Goal: Check status: Check status

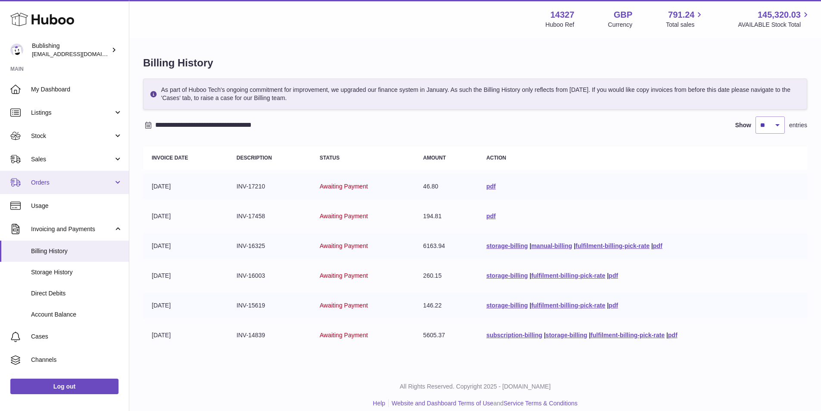
click at [118, 182] on link "Orders" at bounding box center [64, 182] width 129 height 23
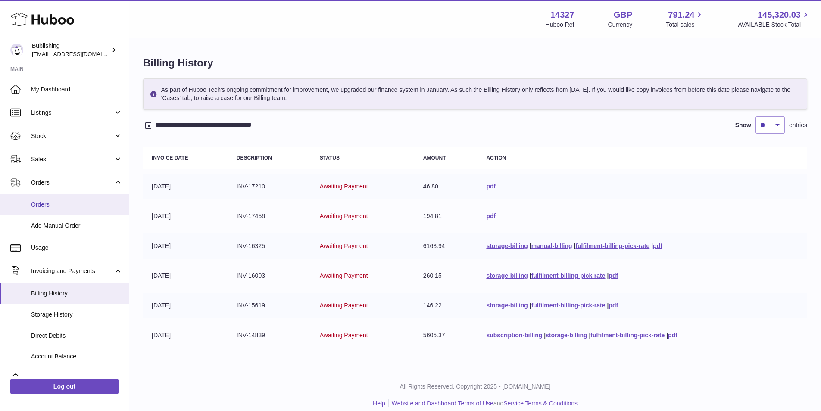
click at [69, 210] on link "Orders" at bounding box center [64, 204] width 129 height 21
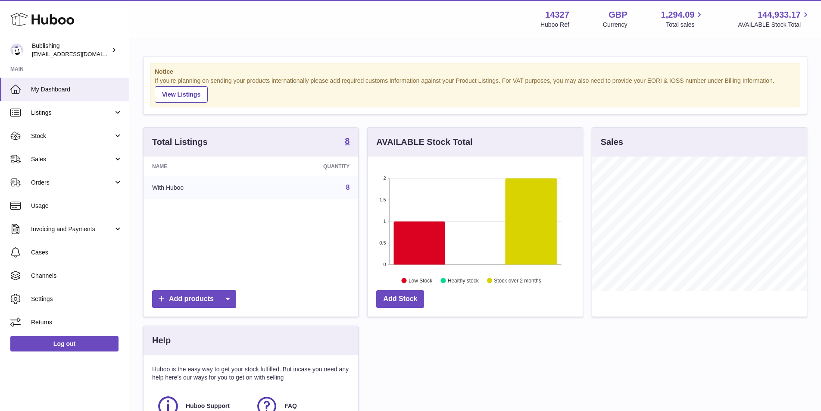
scroll to position [135, 215]
click at [96, 187] on link "Orders" at bounding box center [64, 182] width 129 height 23
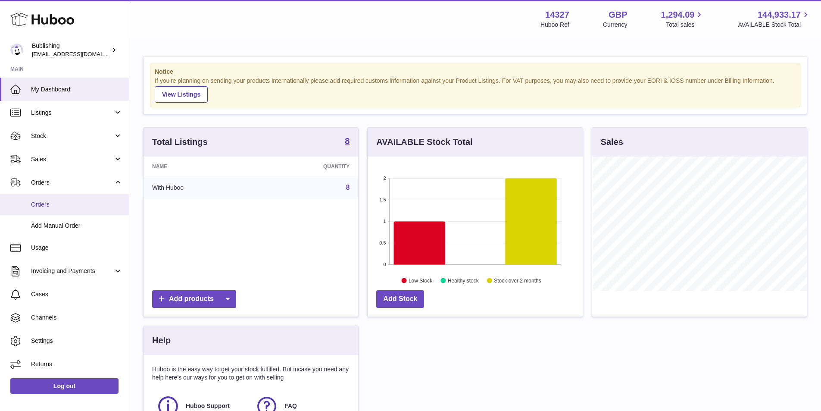
click at [83, 209] on link "Orders" at bounding box center [64, 204] width 129 height 21
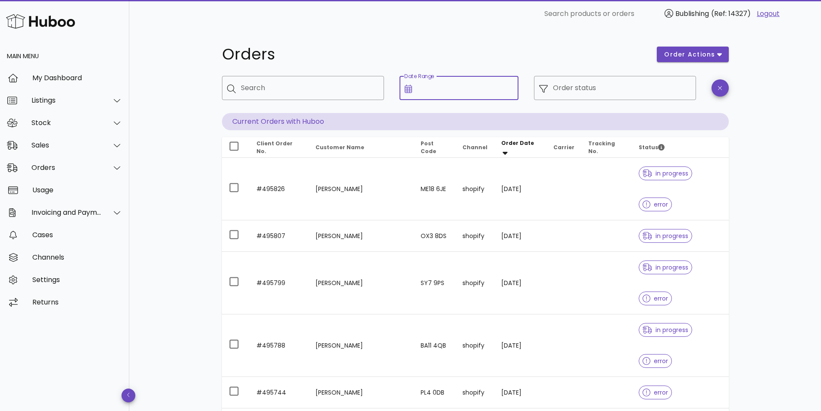
click at [473, 91] on input "Date Range" at bounding box center [465, 88] width 96 height 14
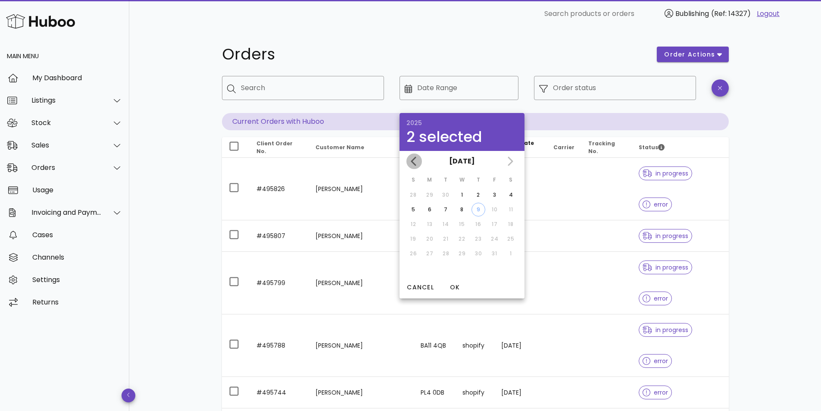
click at [416, 164] on icon "Previous month" at bounding box center [414, 161] width 10 height 10
click at [433, 196] on div "1" at bounding box center [430, 195] width 14 height 8
click at [448, 253] on div "30" at bounding box center [446, 254] width 14 height 8
type input "**********"
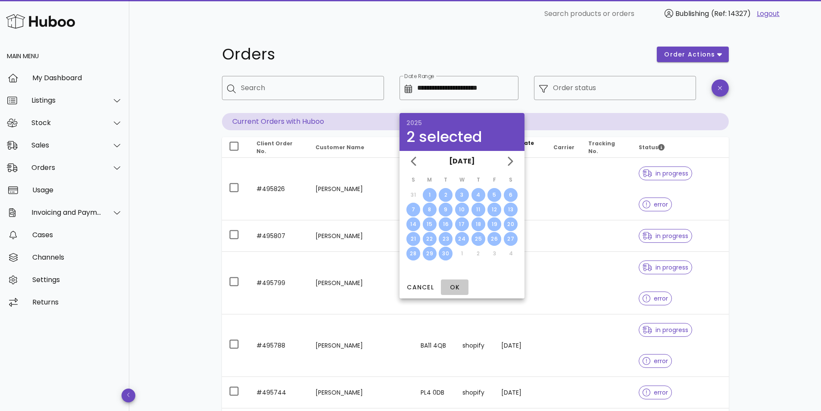
click at [457, 286] on span "OK" at bounding box center [454, 287] width 21 height 9
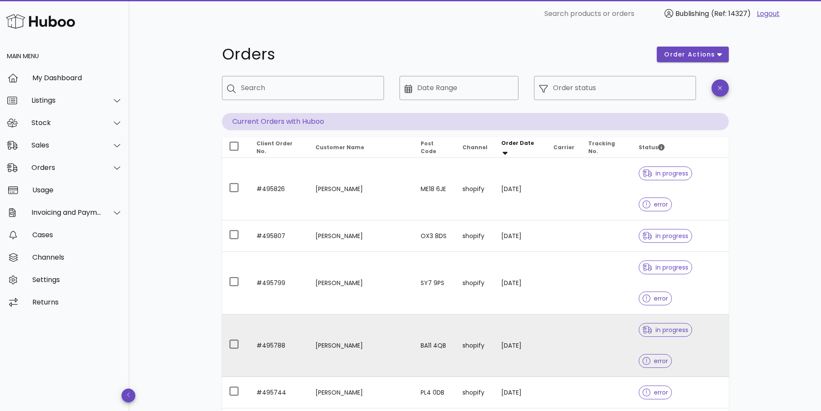
type input "**********"
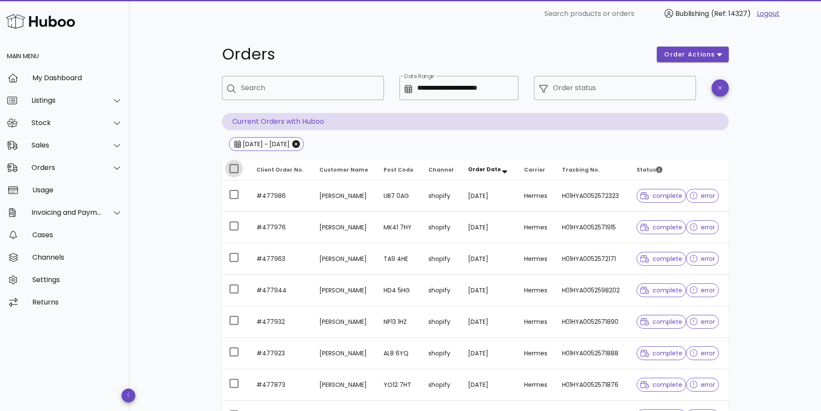
click at [235, 168] on div at bounding box center [234, 168] width 15 height 15
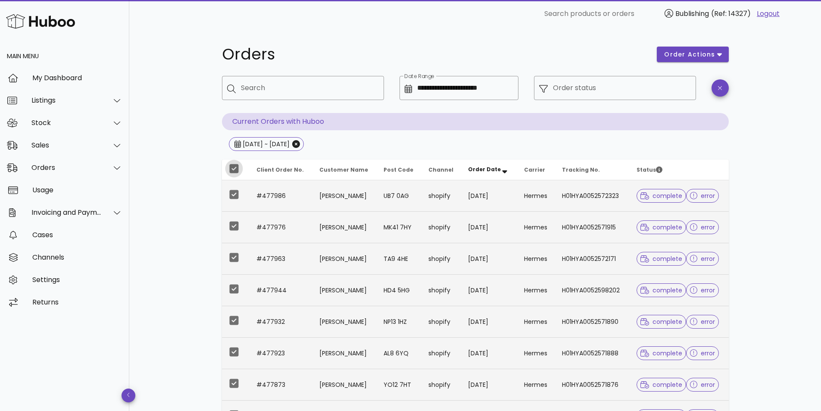
click at [240, 166] on div at bounding box center [234, 168] width 15 height 15
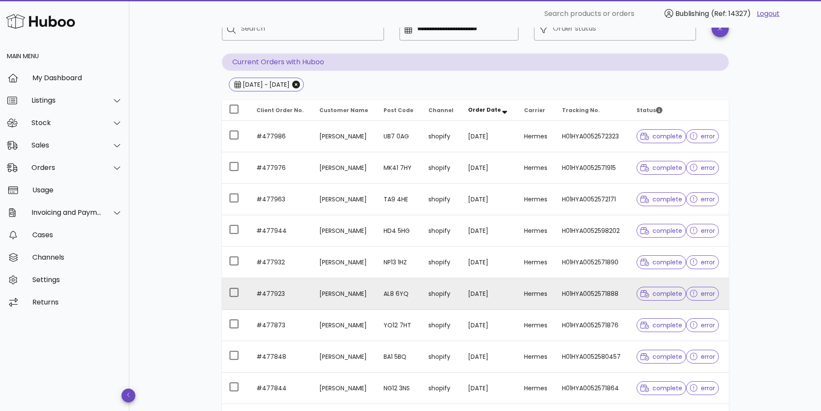
scroll to position [179, 0]
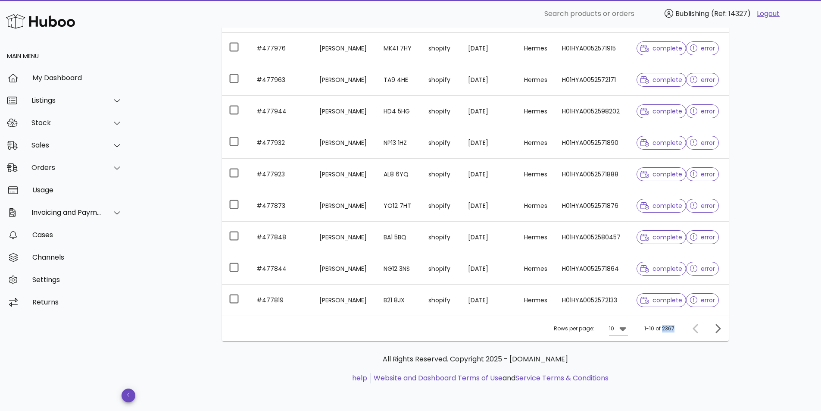
drag, startPoint x: 663, startPoint y: 329, endPoint x: 677, endPoint y: 329, distance: 14.7
click at [677, 329] on div "Rows per page: 10 1-10 of 2367" at bounding box center [475, 328] width 507 height 25
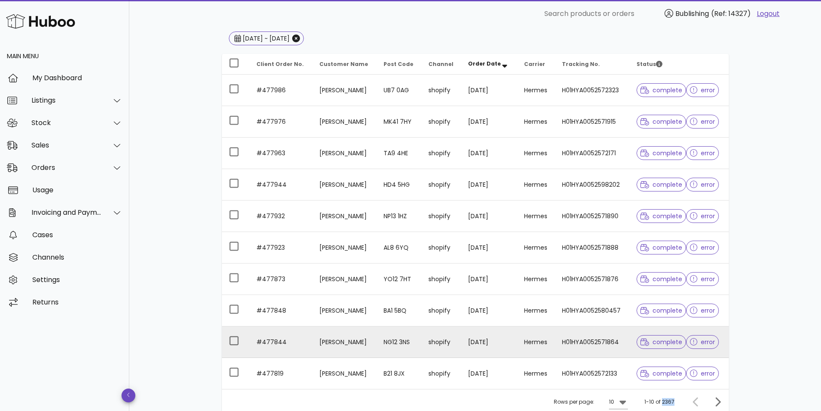
scroll to position [0, 0]
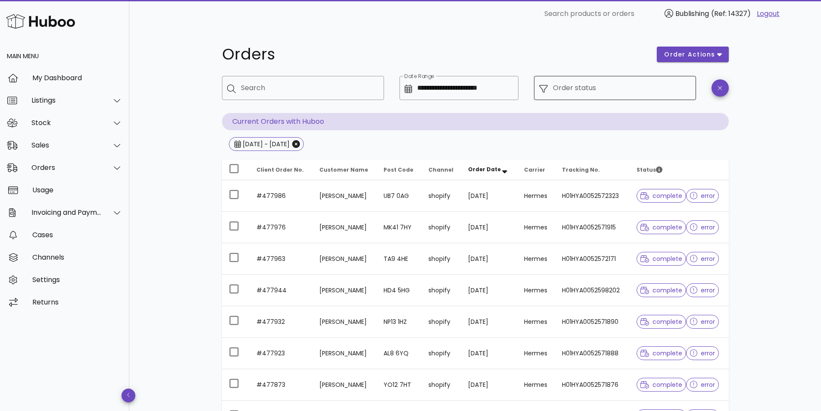
click at [581, 94] on input "Order status" at bounding box center [622, 88] width 138 height 14
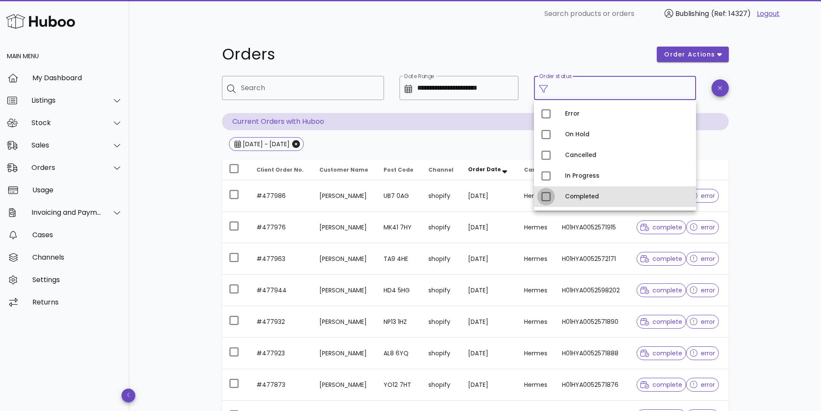
click at [551, 191] on div at bounding box center [546, 196] width 15 height 15
type input "**********"
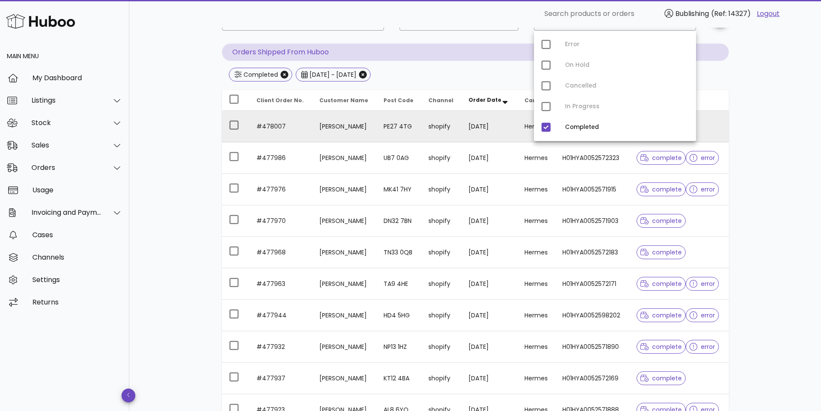
scroll to position [179, 0]
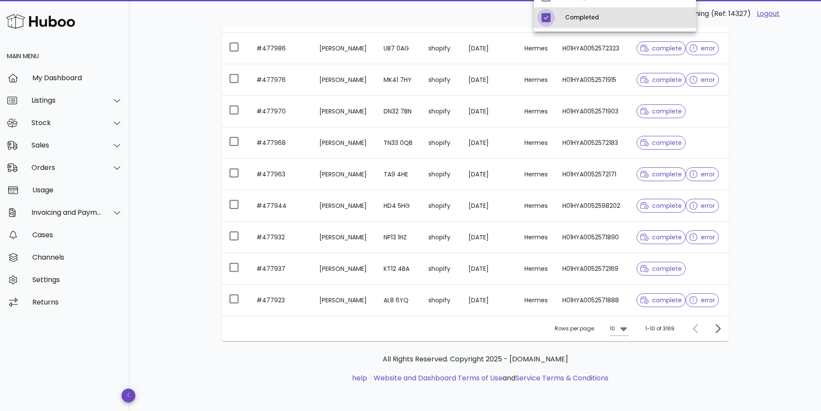
click at [542, 18] on div at bounding box center [546, 17] width 15 height 15
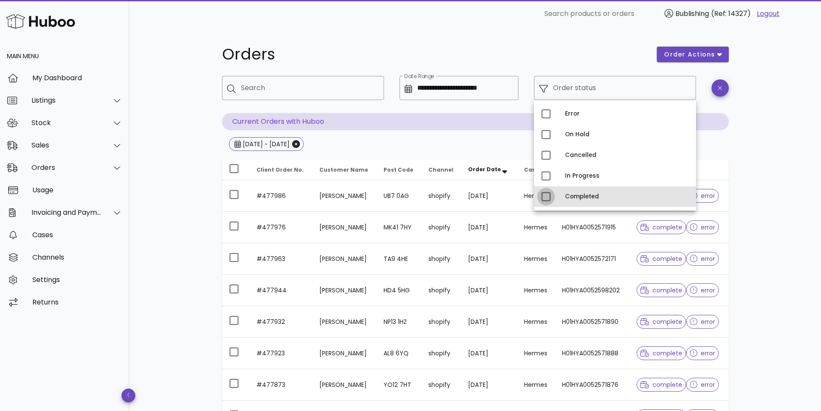
click at [544, 191] on div at bounding box center [546, 196] width 15 height 15
type input "**********"
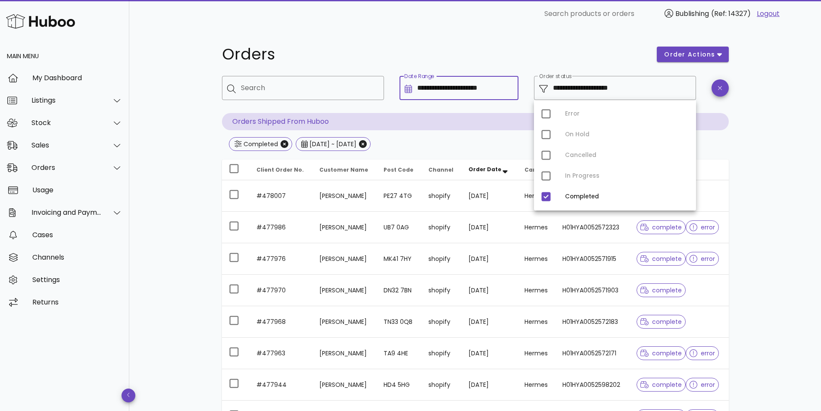
click at [429, 91] on input "**********" at bounding box center [465, 88] width 96 height 14
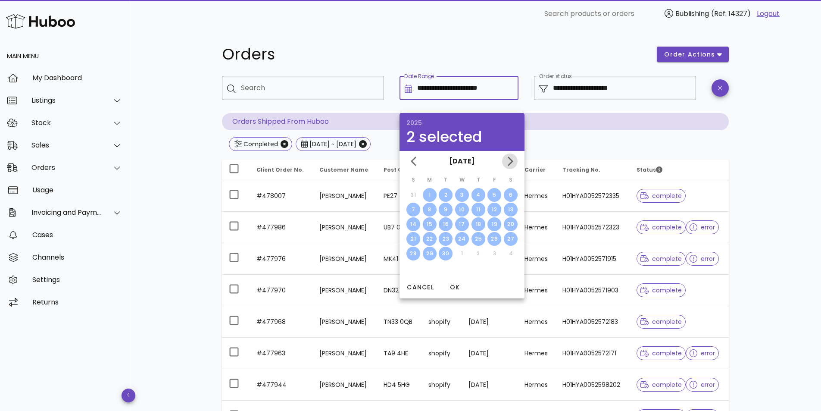
click at [504, 157] on span "Next month" at bounding box center [510, 161] width 16 height 10
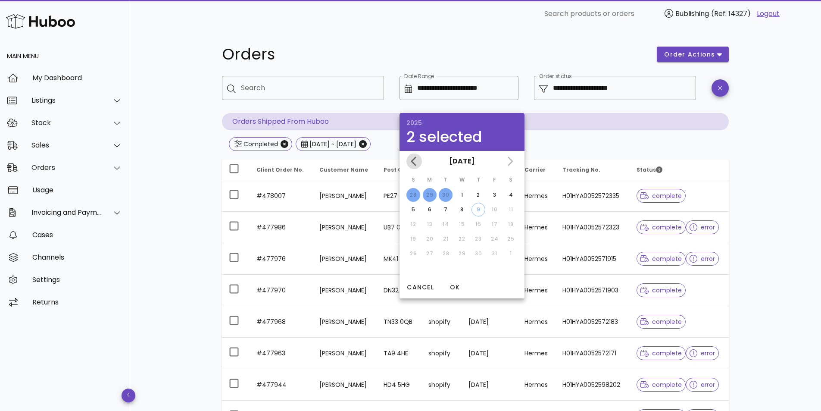
click at [411, 161] on icon "Previous month" at bounding box center [413, 160] width 5 height 9
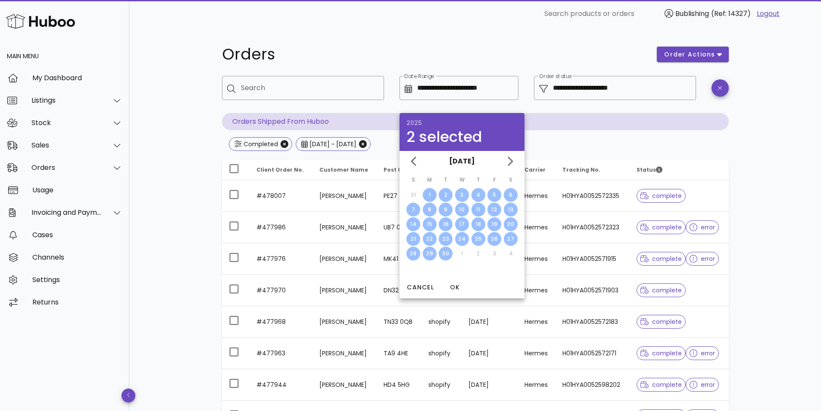
click at [431, 195] on div "1" at bounding box center [430, 195] width 14 height 8
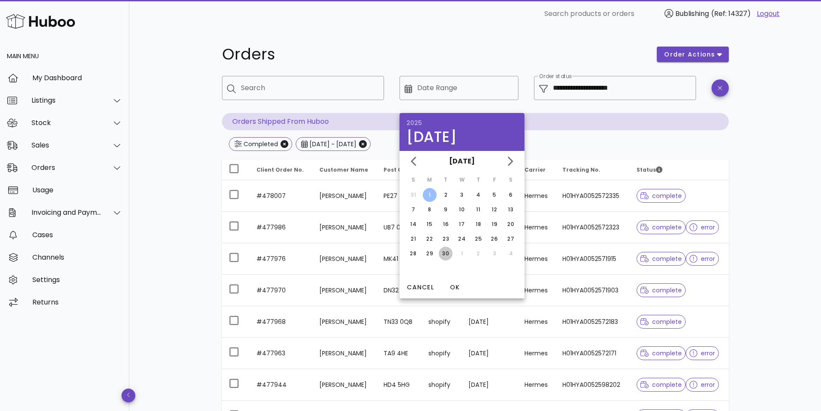
click at [450, 257] on button "30" at bounding box center [446, 254] width 14 height 14
type input "**********"
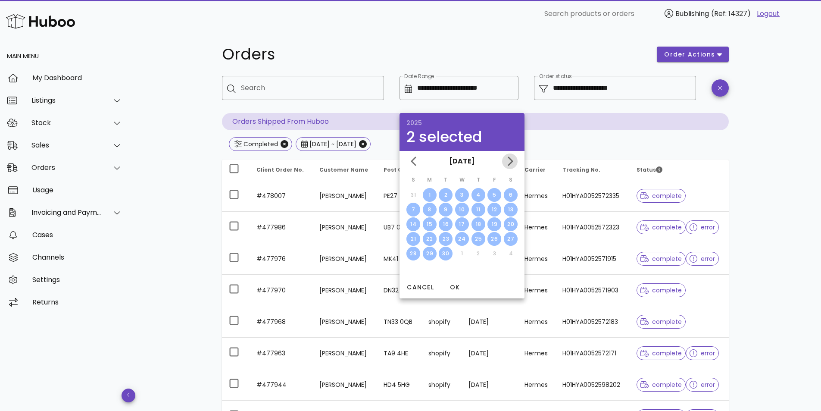
click at [514, 161] on icon "Next month" at bounding box center [510, 161] width 10 height 10
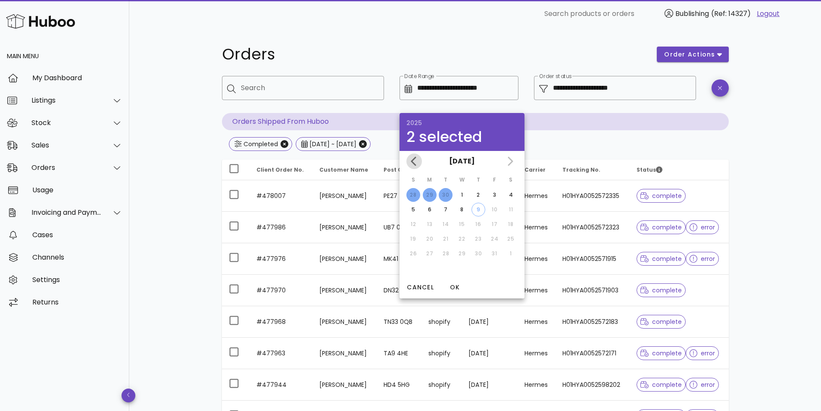
click at [415, 163] on icon "Previous month" at bounding box center [414, 161] width 10 height 10
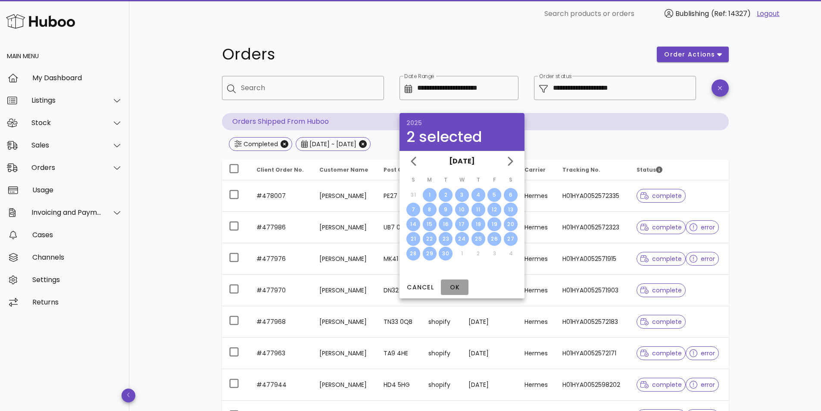
click at [451, 287] on span "OK" at bounding box center [454, 287] width 21 height 9
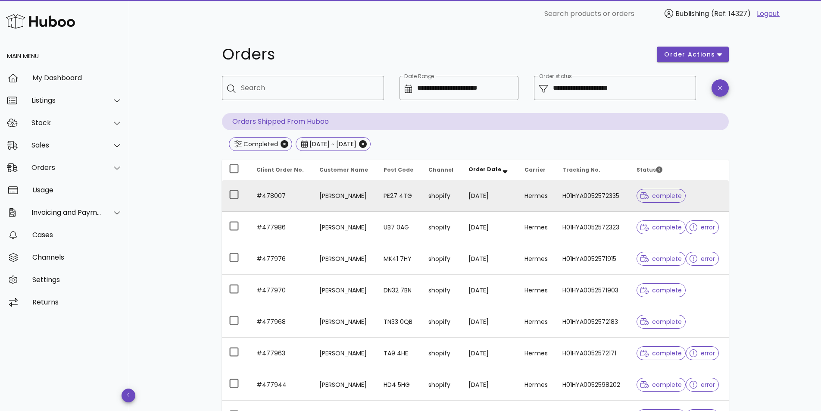
scroll to position [179, 0]
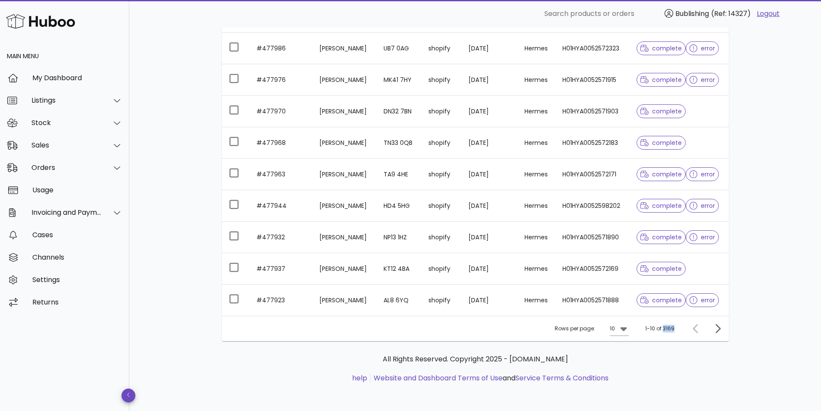
drag, startPoint x: 663, startPoint y: 331, endPoint x: 678, endPoint y: 330, distance: 14.3
click at [678, 330] on div "Rows per page: 10 1-10 of 3169" at bounding box center [475, 328] width 507 height 25
copy div "3169"
